Goal: Task Accomplishment & Management: Complete application form

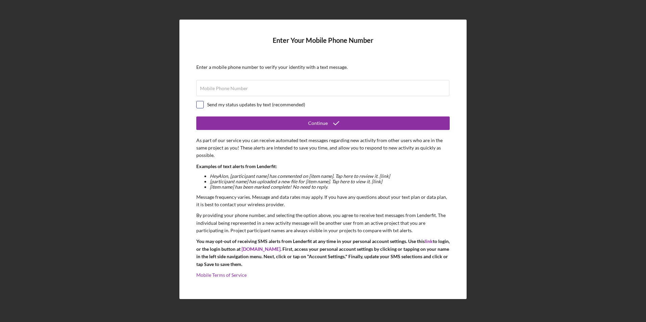
click at [202, 102] on input "checkbox" at bounding box center [200, 104] width 7 height 7
checkbox input "true"
click at [217, 89] on label "Mobile Phone Number" at bounding box center [224, 88] width 48 height 5
click at [217, 89] on input "Mobile Phone Number" at bounding box center [322, 88] width 253 height 16
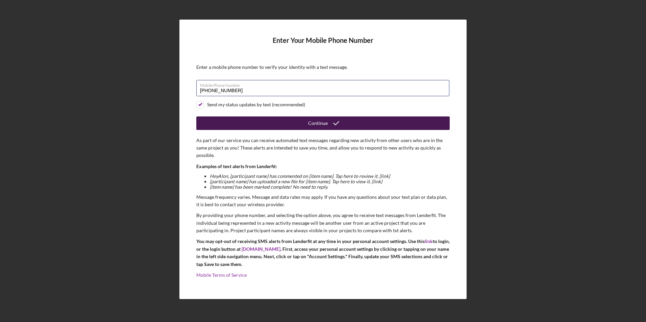
type input "[PHONE_NUMBER]"
click at [231, 118] on button "Continue" at bounding box center [322, 124] width 253 height 14
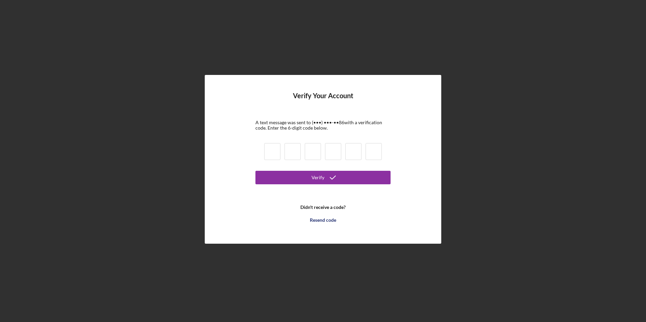
click at [275, 152] on input at bounding box center [272, 151] width 16 height 17
click at [269, 188] on form "Verify Your Account A text message was sent to (•••) •••-•• 86 with a verificat…" at bounding box center [322, 159] width 135 height 135
click at [276, 155] on input at bounding box center [272, 151] width 16 height 17
type input "3"
type input "1"
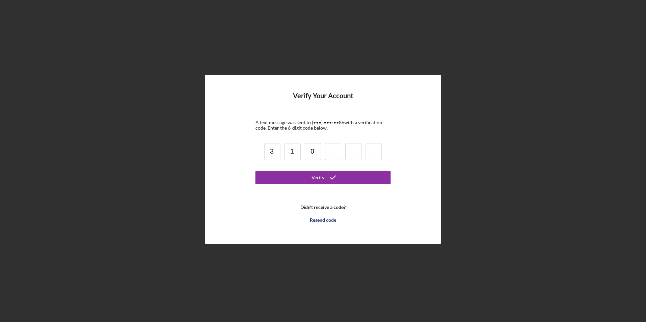
type input "0"
click at [312, 152] on input "0" at bounding box center [313, 151] width 16 height 17
click at [314, 153] on input "0" at bounding box center [313, 151] width 16 height 17
type input "3"
type input "9"
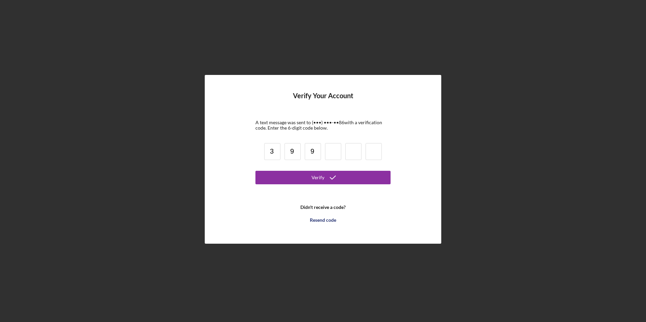
type input "9"
type input "3"
type input "8"
type input "2"
click at [335, 177] on icon "submit" at bounding box center [332, 177] width 17 height 17
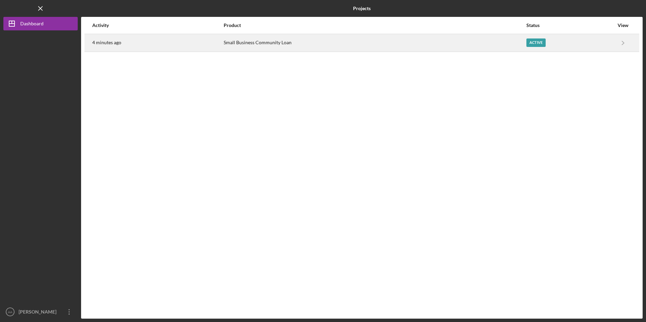
click at [299, 43] on div "Small Business Community Loan" at bounding box center [375, 42] width 302 height 17
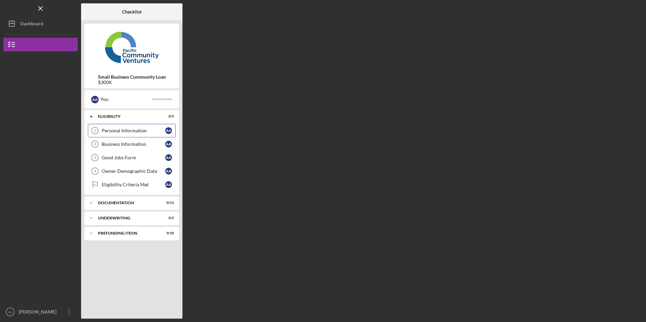
click at [132, 133] on div "Personal Information" at bounding box center [134, 130] width 64 height 5
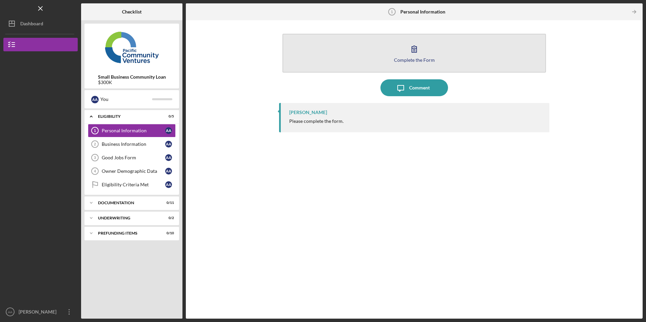
click at [362, 51] on button "Complete the Form Form" at bounding box center [413, 53] width 263 height 39
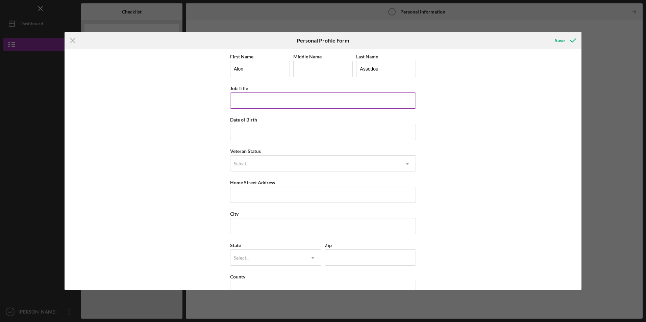
click at [259, 97] on input "Job Title" at bounding box center [323, 101] width 186 height 16
type input "owner"
type input "[DATE]"
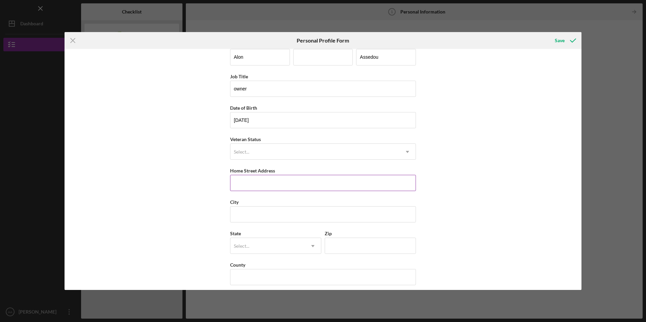
scroll to position [17, 0]
click at [269, 172] on input "Home Street Address" at bounding box center [323, 178] width 186 height 16
click at [263, 172] on input "Home Street Address" at bounding box center [323, 178] width 186 height 16
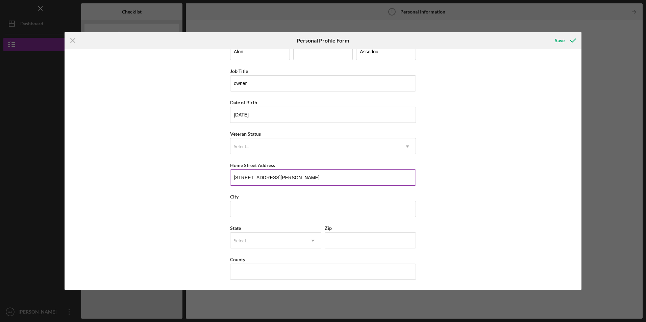
type input "[STREET_ADDRESS][PERSON_NAME]"
type input "[GEOGRAPHIC_DATA][PERSON_NAME]"
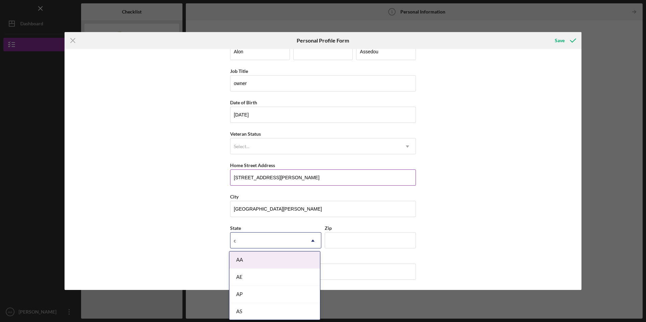
type input "ca"
click at [242, 296] on div "CA" at bounding box center [274, 294] width 91 height 17
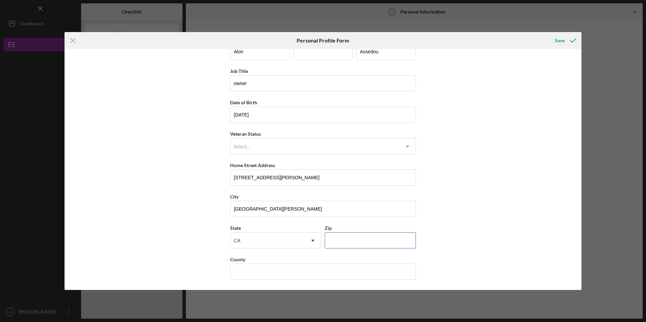
click at [339, 237] on input "Zip" at bounding box center [370, 240] width 91 height 16
type input "95128"
type input "Santa Clara"
click at [559, 42] on div "Save" at bounding box center [560, 41] width 10 height 14
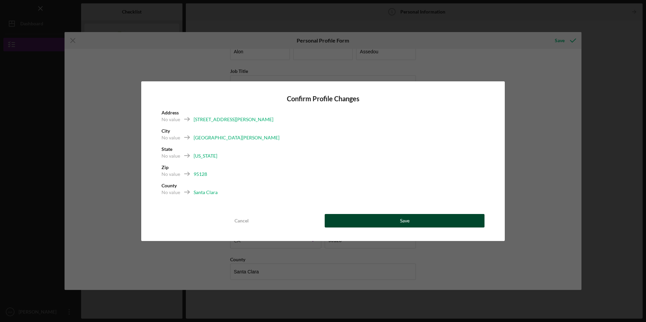
click at [403, 220] on div "Save" at bounding box center [404, 221] width 9 height 14
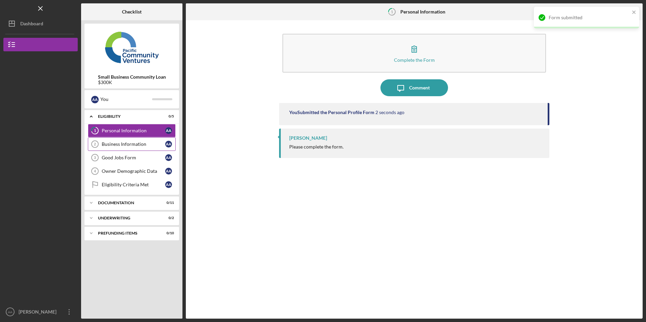
click at [128, 141] on link "Business Information 2 Business Information A A" at bounding box center [132, 145] width 88 height 14
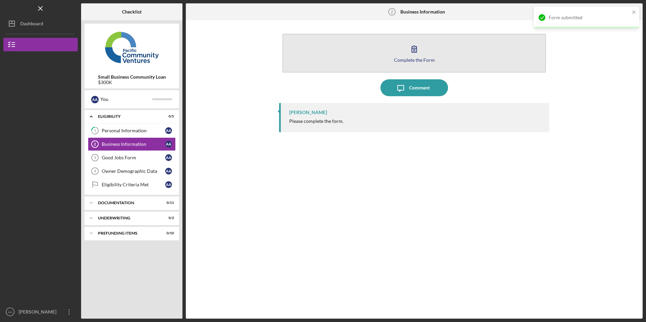
click at [357, 60] on button "Complete the Form Form" at bounding box center [413, 53] width 263 height 39
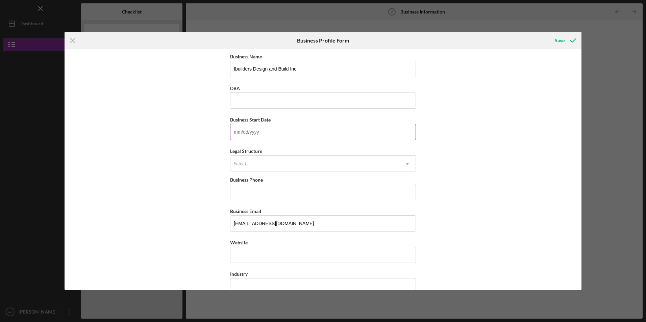
click at [267, 131] on input "Business Start Date" at bounding box center [323, 132] width 186 height 16
type input "[DATE]"
click at [276, 196] on input "Business Phone" at bounding box center [323, 192] width 186 height 16
click at [157, 154] on div "Business Name [PERSON_NAME] Design and Build Inc DBA Business Start Date [DATE]…" at bounding box center [323, 169] width 517 height 241
click at [277, 191] on input "Business Phone" at bounding box center [323, 192] width 186 height 16
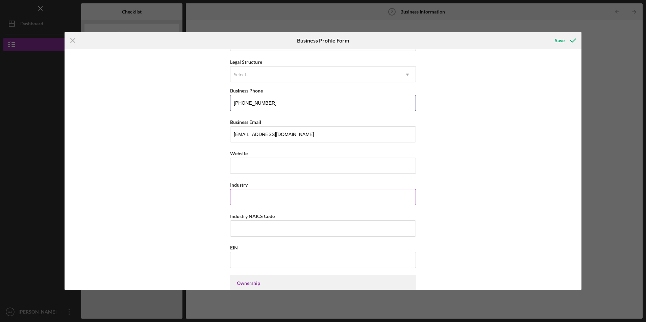
scroll to position [101, 0]
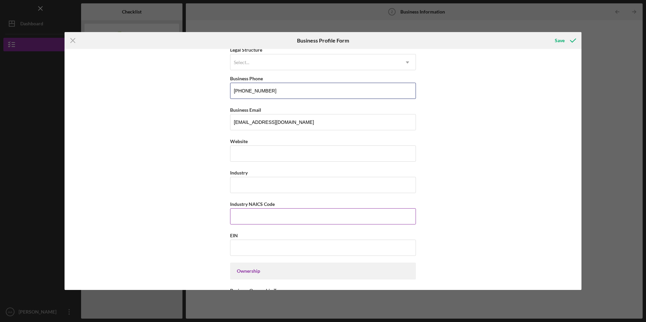
type input "[PHONE_NUMBER]"
click at [254, 214] on input "Industry NAICS Code" at bounding box center [323, 216] width 186 height 16
click at [252, 189] on input "Industry" at bounding box center [323, 185] width 186 height 16
type input "Contractor"
click at [236, 218] on input "Industry NAICS Code" at bounding box center [323, 216] width 186 height 16
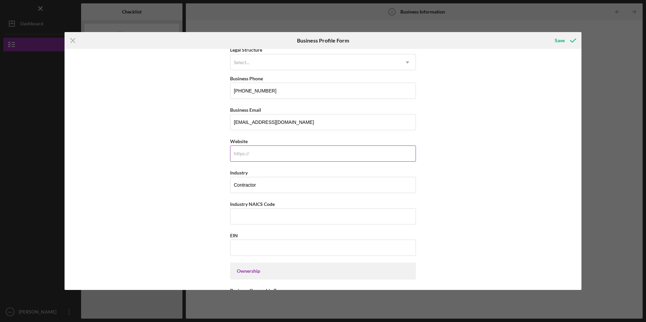
click at [261, 156] on input "Website" at bounding box center [323, 154] width 186 height 16
paste input "[DOMAIN_NAME][URL]"
type input "[DOMAIN_NAME][URL]"
click at [168, 182] on div "Business Name [PERSON_NAME] Design and Build Inc DBA Business Start Date [DATE]…" at bounding box center [323, 169] width 517 height 241
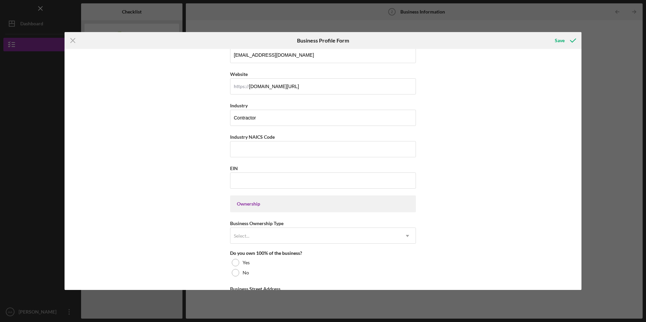
scroll to position [169, 0]
drag, startPoint x: 234, startPoint y: 155, endPoint x: 207, endPoint y: 153, distance: 26.7
click at [234, 155] on input "Industry NAICS Code" at bounding box center [323, 149] width 186 height 16
type input "2"
type input "236115"
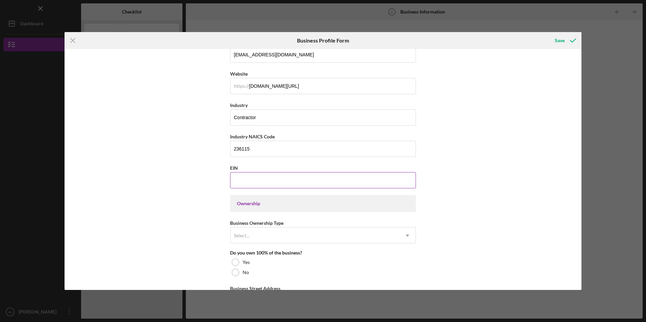
click at [248, 177] on input "EIN" at bounding box center [323, 180] width 186 height 16
click at [250, 183] on input "EIN" at bounding box center [323, 180] width 186 height 16
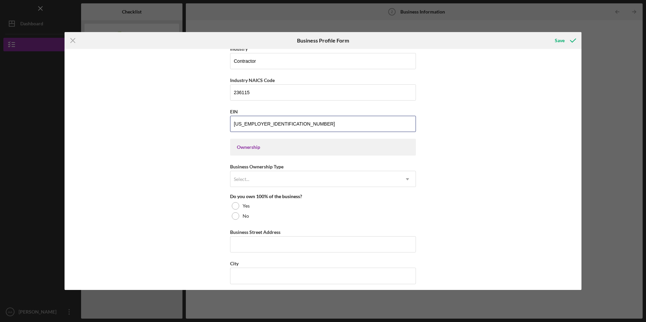
scroll to position [236, 0]
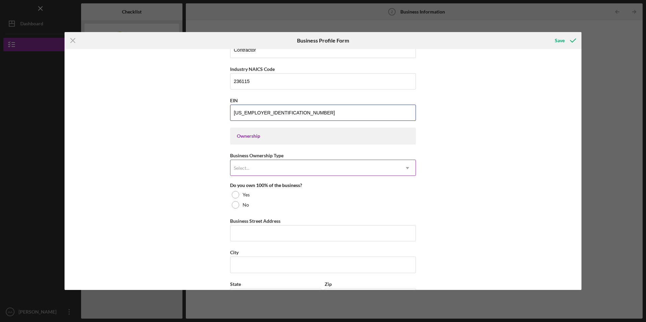
type input "[US_EMPLOYER_IDENTIFICATION_NUMBER]"
click at [242, 169] on div "Select..." at bounding box center [242, 168] width 16 height 5
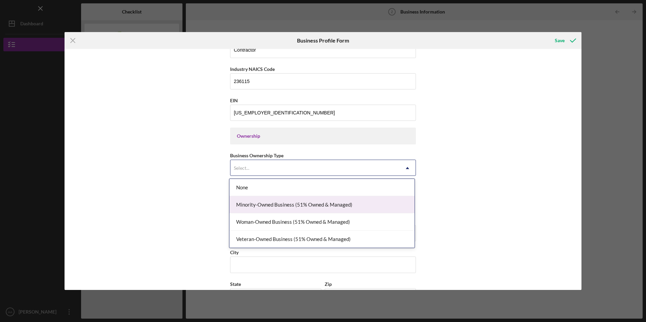
click at [256, 204] on div "Minority-Owned Business (51% Owned & Managed)" at bounding box center [321, 204] width 185 height 17
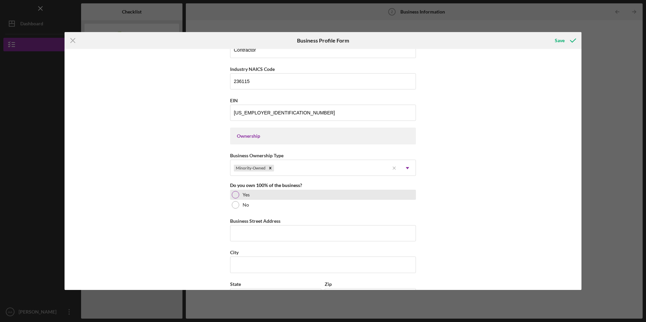
click at [234, 195] on div at bounding box center [235, 194] width 7 height 7
click at [248, 231] on input "Business Street Address" at bounding box center [323, 233] width 186 height 16
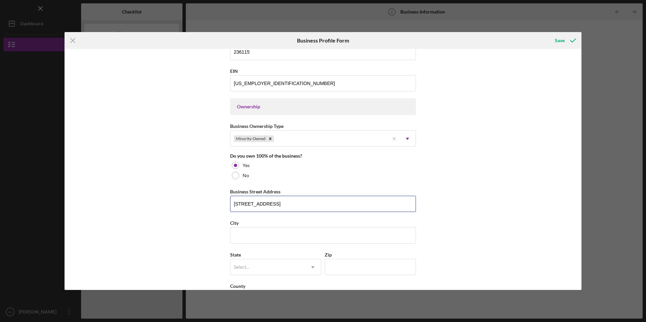
scroll to position [304, 0]
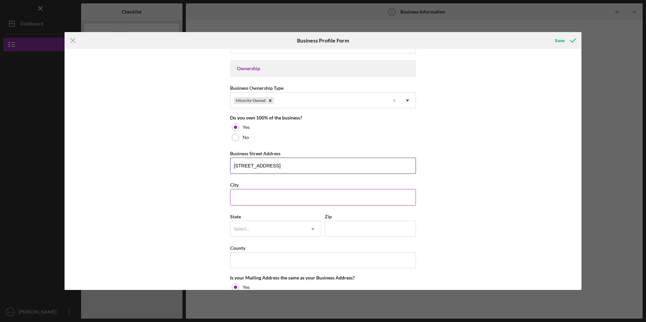
type input "[STREET_ADDRESS]"
drag, startPoint x: 245, startPoint y: 197, endPoint x: 224, endPoint y: 200, distance: 21.5
click at [245, 197] on input "City" at bounding box center [323, 197] width 186 height 16
type input "Indio"
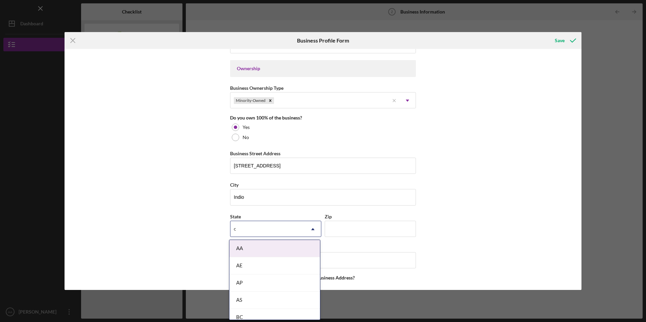
type input "ca"
click at [248, 281] on div "CA" at bounding box center [274, 283] width 91 height 17
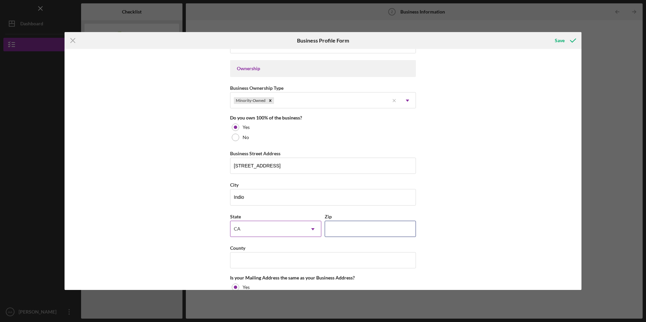
drag, startPoint x: 337, startPoint y: 227, endPoint x: 316, endPoint y: 227, distance: 21.6
click at [337, 227] on input "Zip" at bounding box center [370, 229] width 91 height 16
type input "92201"
click at [262, 257] on input "County" at bounding box center [323, 260] width 186 height 16
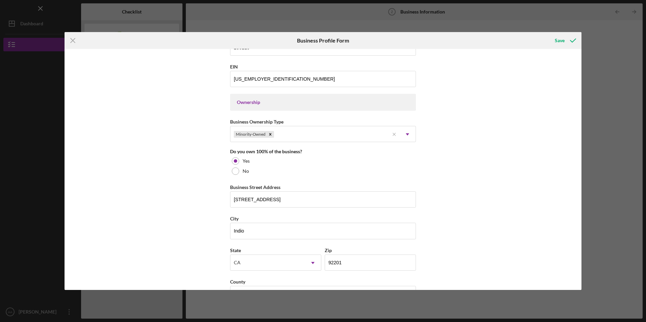
click at [163, 150] on div "Business Name [PERSON_NAME] Design and Build Inc DBA Business Start Date [DATE]…" at bounding box center [323, 169] width 517 height 241
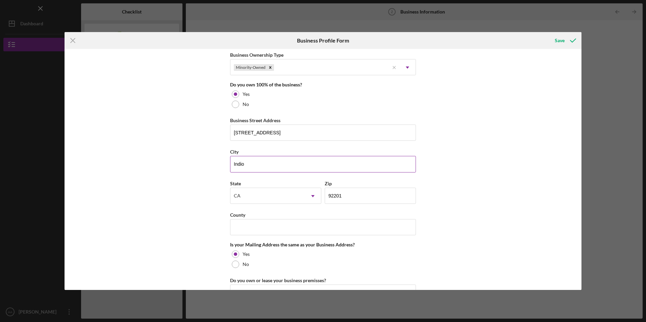
scroll to position [338, 0]
click at [300, 132] on input "[STREET_ADDRESS]" at bounding box center [323, 132] width 186 height 16
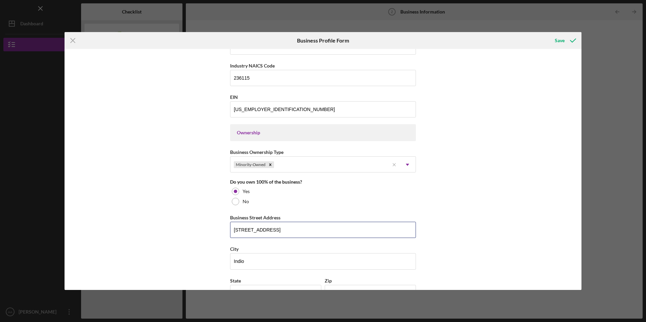
scroll to position [236, 0]
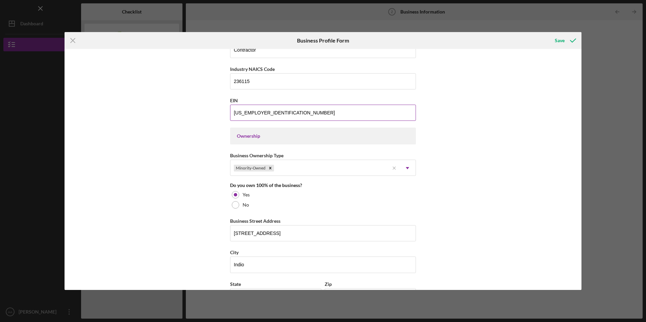
click at [265, 112] on input "[US_EMPLOYER_IDENTIFICATION_NUMBER]" at bounding box center [323, 113] width 186 height 16
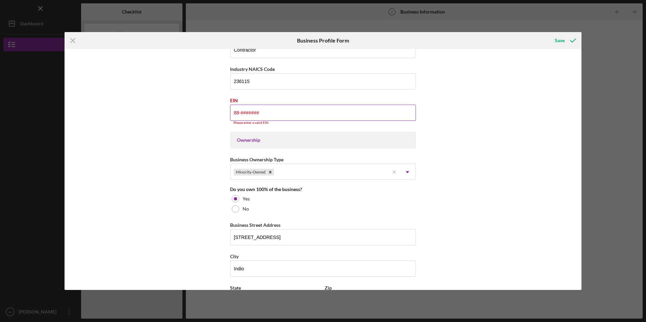
type input "8#-#######"
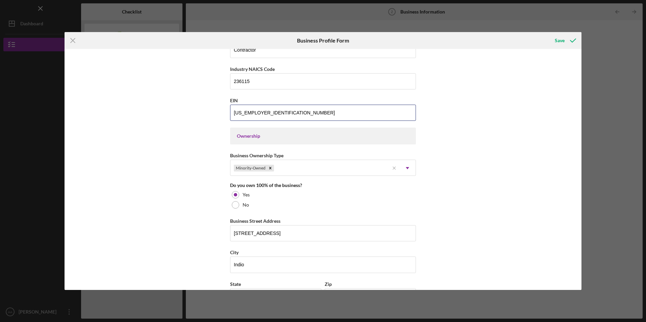
type input "[US_EMPLOYER_IDENTIFICATION_NUMBER]"
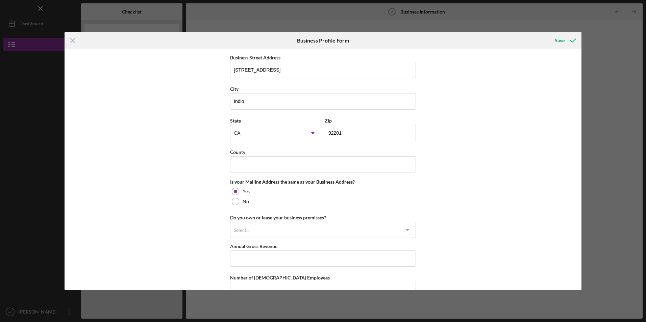
scroll to position [405, 0]
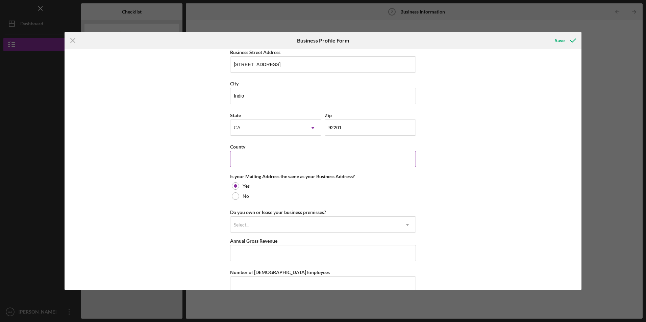
click at [295, 161] on input "County" at bounding box center [323, 159] width 186 height 16
type input "Santa Clara"
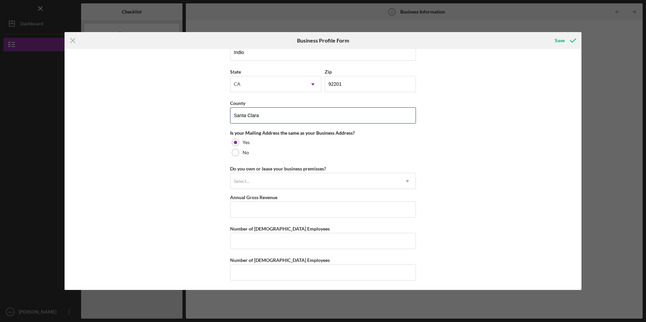
scroll to position [450, 0]
click at [244, 179] on div "Select..." at bounding box center [242, 180] width 16 height 5
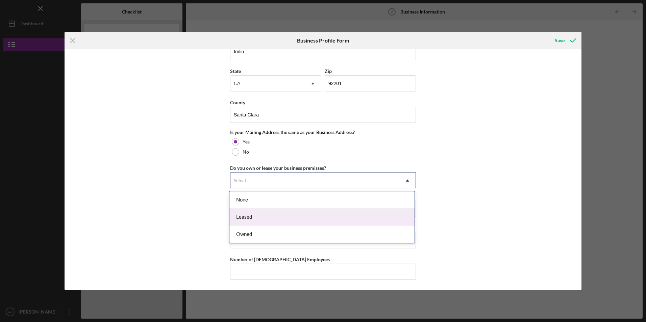
click at [244, 214] on div "Leased" at bounding box center [321, 217] width 185 height 17
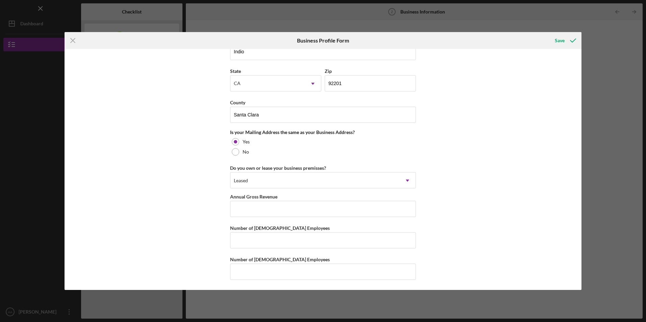
click at [196, 206] on div "Business Name [PERSON_NAME] Design and Build Inc DBA Business Start Date [DATE]…" at bounding box center [323, 169] width 517 height 241
click at [259, 215] on input "Annual Gross Revenue" at bounding box center [323, 209] width 186 height 16
click at [250, 212] on input "Annual Gross Revenue" at bounding box center [323, 209] width 186 height 16
type input "$2,180,151"
click at [236, 247] on input "Number of [DEMOGRAPHIC_DATA] Employees" at bounding box center [323, 240] width 186 height 16
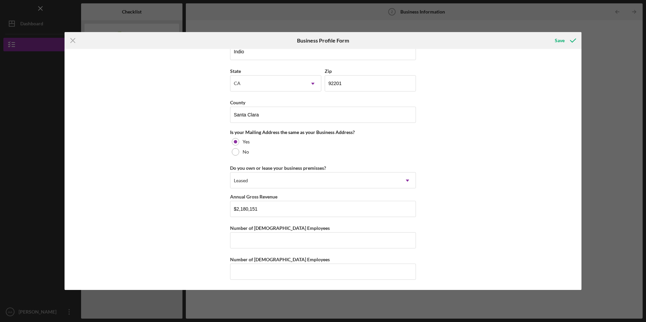
click at [201, 242] on div "Business Name [PERSON_NAME] Design and Build Inc DBA Business Start Date [DATE]…" at bounding box center [323, 169] width 517 height 241
click at [303, 238] on input "Number of [DEMOGRAPHIC_DATA] Employees" at bounding box center [323, 240] width 186 height 16
type input "10"
click at [261, 272] on input "Number of [DEMOGRAPHIC_DATA] Employees" at bounding box center [323, 272] width 186 height 16
type input "4"
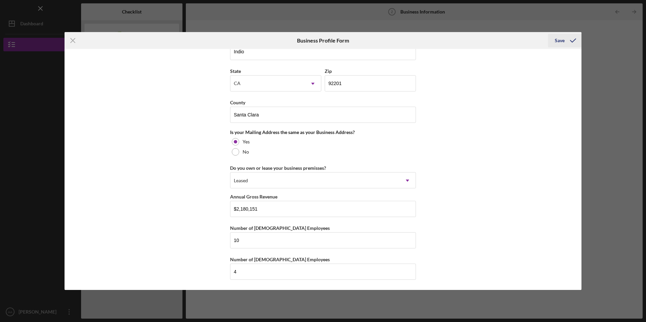
click at [559, 39] on div "Save" at bounding box center [560, 41] width 10 height 14
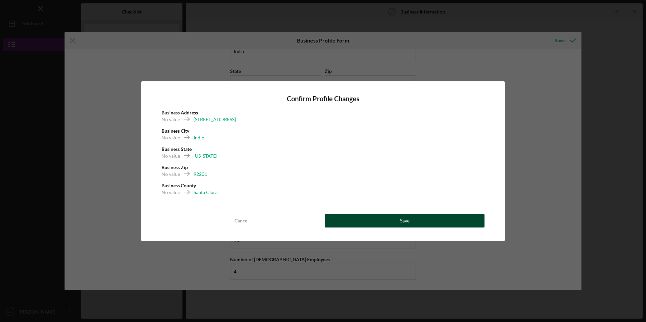
click at [349, 221] on button "Save" at bounding box center [405, 221] width 160 height 14
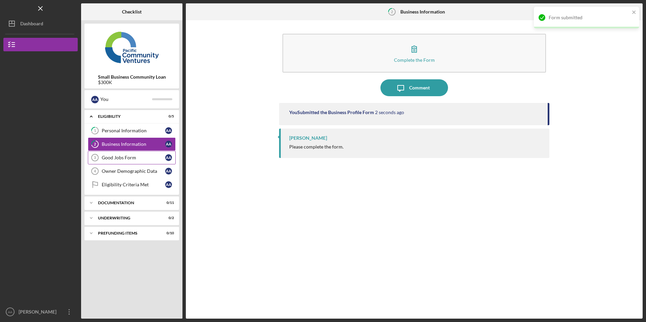
click at [124, 157] on div "Good Jobs Form" at bounding box center [134, 157] width 64 height 5
